Goal: Task Accomplishment & Management: Use online tool/utility

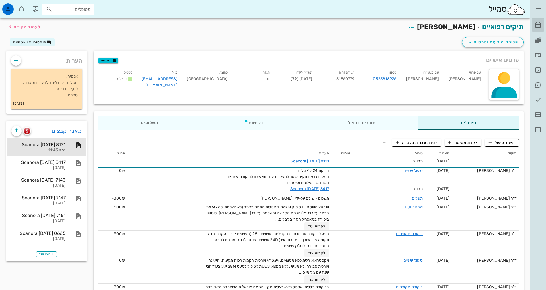
click at [535, 24] on icon at bounding box center [537, 25] width 7 height 7
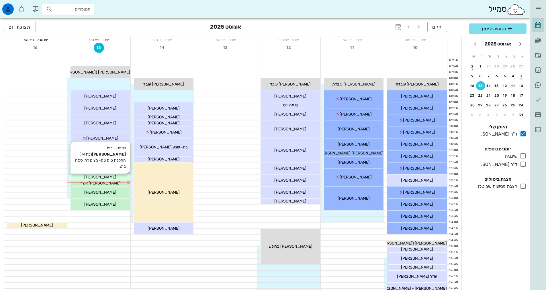
click at [106, 178] on span "[PERSON_NAME]" at bounding box center [100, 177] width 32 height 5
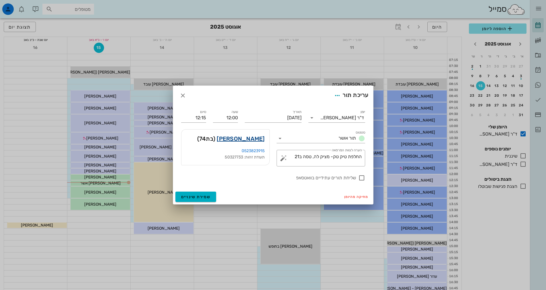
click at [248, 141] on link "[PERSON_NAME]" at bounding box center [241, 138] width 48 height 9
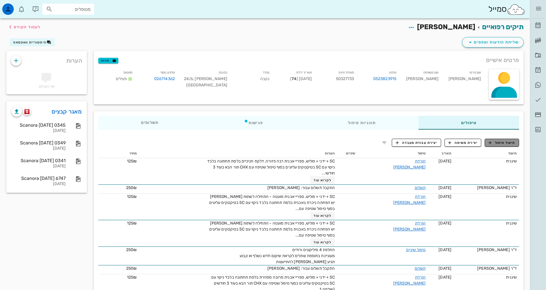
click at [510, 144] on span "תיעוד טיפול" at bounding box center [501, 142] width 27 height 5
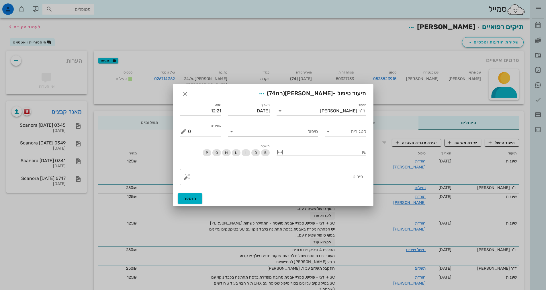
drag, startPoint x: 300, startPoint y: 133, endPoint x: 303, endPoint y: 127, distance: 6.5
click at [303, 128] on input "טיפול" at bounding box center [277, 131] width 82 height 9
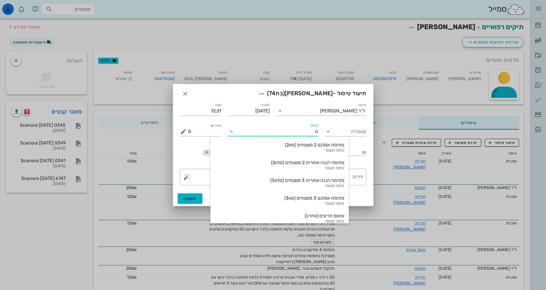
type input "טפ"
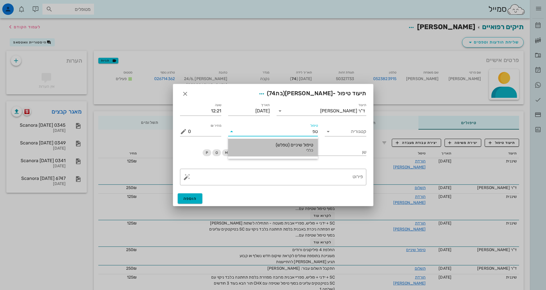
click at [305, 142] on div "טיפול שיניים (טפלש)" at bounding box center [273, 144] width 80 height 5
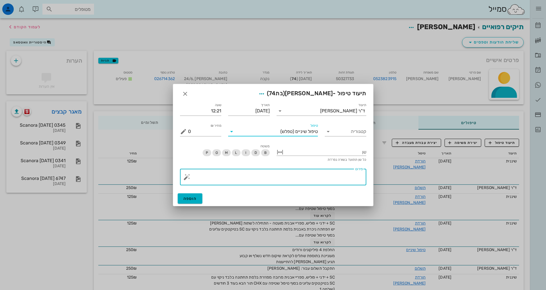
click at [343, 176] on textarea "פירוט" at bounding box center [275, 179] width 175 height 14
type textarea "החלפת מצמדים אחוריים"
click at [212, 125] on label "מחיר ₪" at bounding box center [216, 126] width 11 height 4
click at [212, 127] on input "0" at bounding box center [205, 131] width 34 height 9
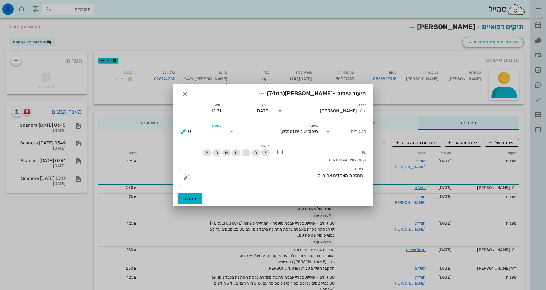
click at [203, 132] on input "0" at bounding box center [205, 131] width 34 height 9
type input "0"
type input "125"
click at [196, 200] on span "הוספה" at bounding box center [189, 198] width 13 height 5
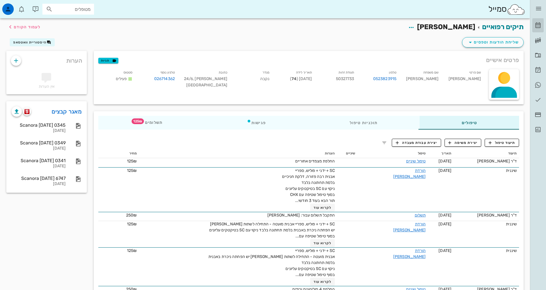
click at [539, 27] on icon at bounding box center [537, 25] width 7 height 7
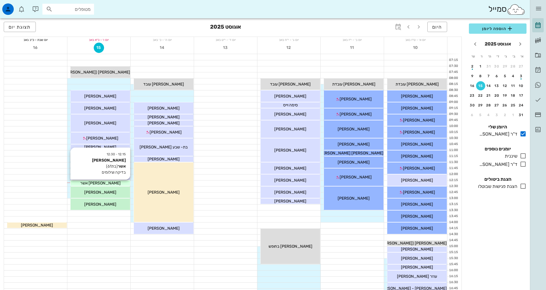
click at [113, 182] on div "[PERSON_NAME] אשר" at bounding box center [100, 183] width 60 height 6
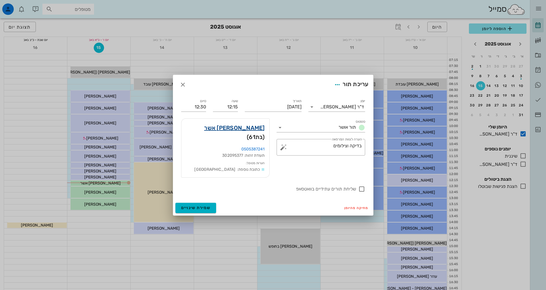
click at [251, 133] on link "[PERSON_NAME] אשר" at bounding box center [234, 127] width 60 height 9
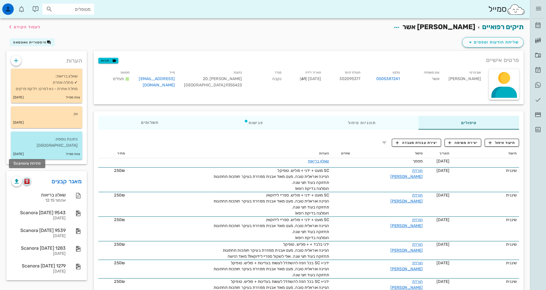
click at [29, 179] on img "button" at bounding box center [26, 181] width 5 height 5
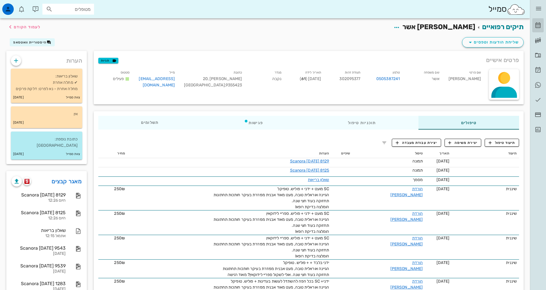
click at [537, 28] on icon at bounding box center [537, 25] width 7 height 7
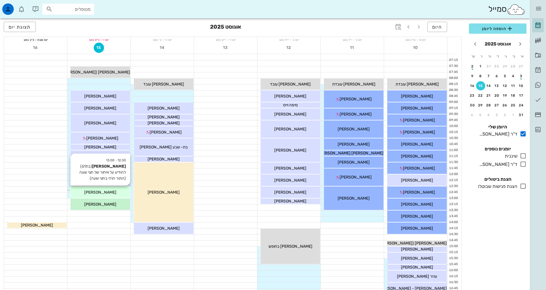
click at [110, 191] on div "[PERSON_NAME]" at bounding box center [100, 193] width 60 height 6
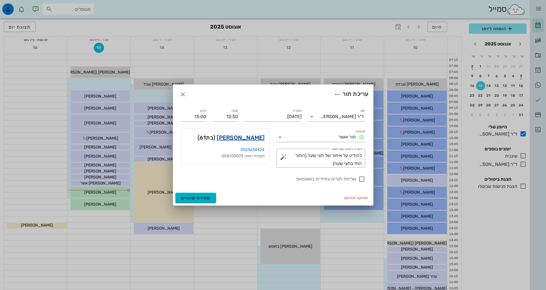
click at [249, 137] on link "[PERSON_NAME]" at bounding box center [241, 137] width 48 height 9
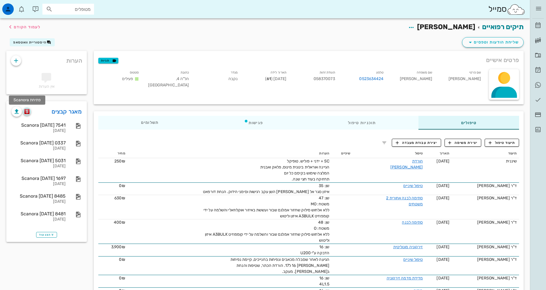
click at [28, 112] on img "button" at bounding box center [26, 111] width 5 height 5
click at [538, 24] on icon at bounding box center [537, 25] width 7 height 7
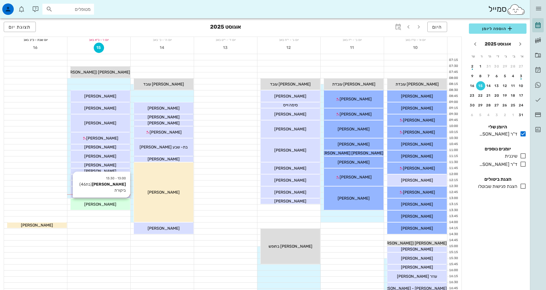
click at [113, 205] on div "[PERSON_NAME]" at bounding box center [100, 205] width 60 height 6
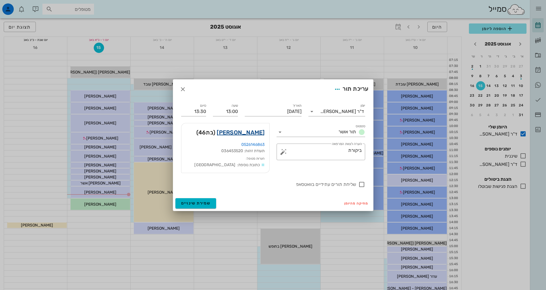
click at [260, 133] on link "[PERSON_NAME]" at bounding box center [241, 132] width 48 height 9
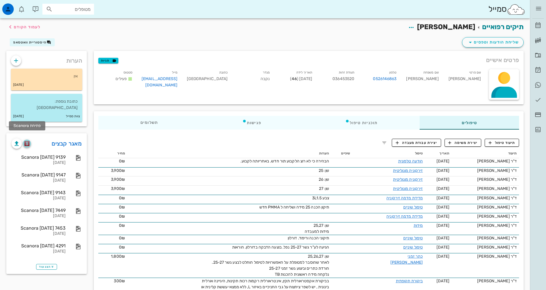
click at [29, 141] on img "button" at bounding box center [26, 143] width 5 height 5
